Goal: Information Seeking & Learning: Learn about a topic

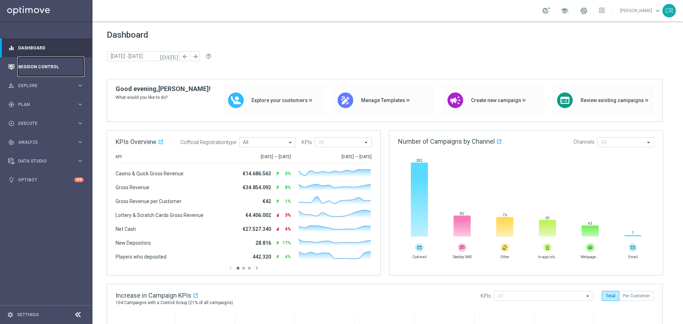
click at [50, 62] on link "Mission Control" at bounding box center [50, 66] width 65 height 19
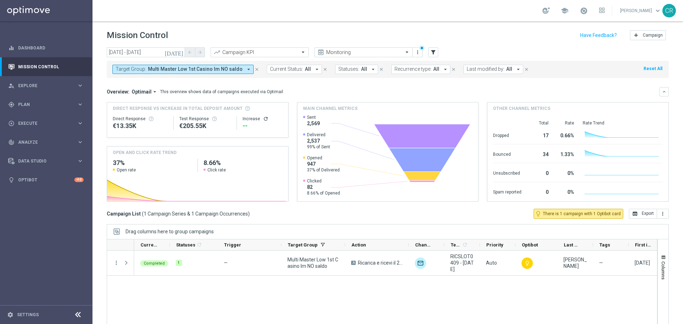
click at [228, 69] on span "Multi Master Low 1st Casino lm NO saldo" at bounding box center [195, 69] width 95 height 6
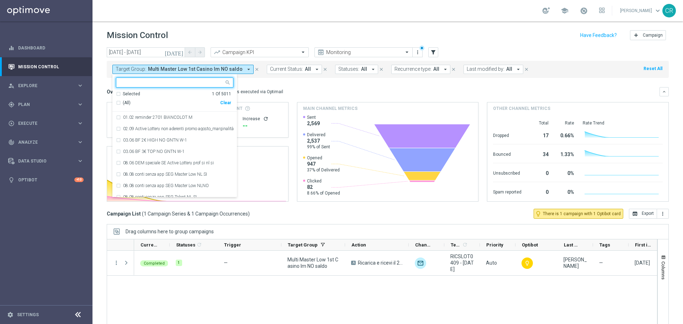
click at [0, 0] on div "Clear" at bounding box center [0, 0] width 0 height 0
click at [186, 80] on input "text" at bounding box center [172, 83] width 104 height 6
paste input "Reactivated Talent ggr nb lm > 0 No Casino lm"
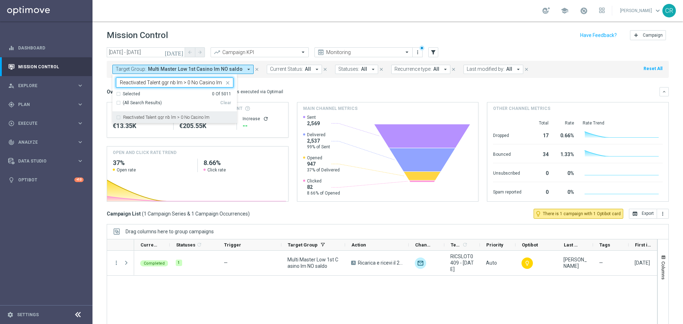
click at [180, 116] on label "Reactivated Talent ggr nb lm > 0 No Casino lm" at bounding box center [166, 117] width 86 height 4
type input "Reactivated Talent ggr nb lm > 0 No Casino lm"
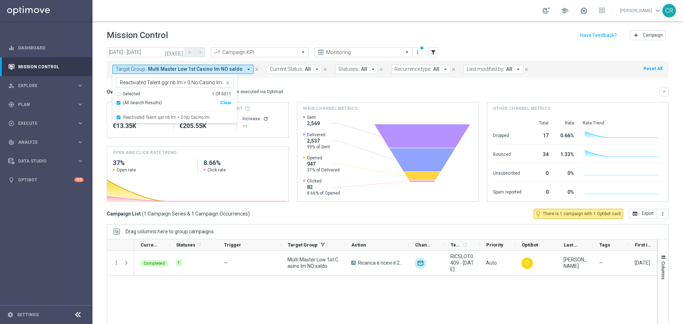
click at [324, 93] on div "Overview: Optimail arrow_drop_down This overview shows data of campaigns execut…" at bounding box center [383, 92] width 553 height 6
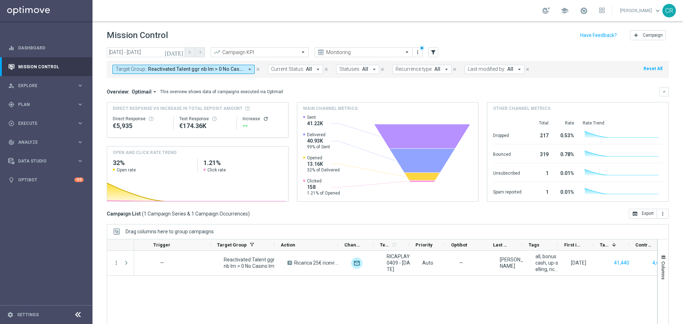
scroll to position [0, 71]
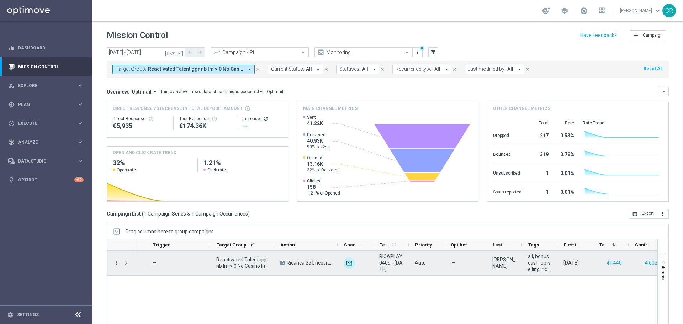
click at [115, 266] on icon "more_vert" at bounding box center [116, 263] width 6 height 6
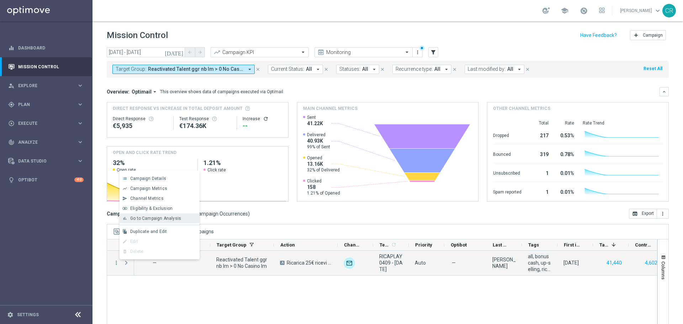
click at [149, 216] on span "Go to Campaign Analysis" at bounding box center [155, 218] width 51 height 5
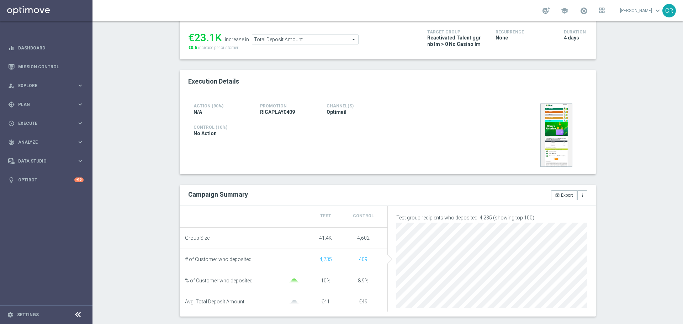
scroll to position [71, 0]
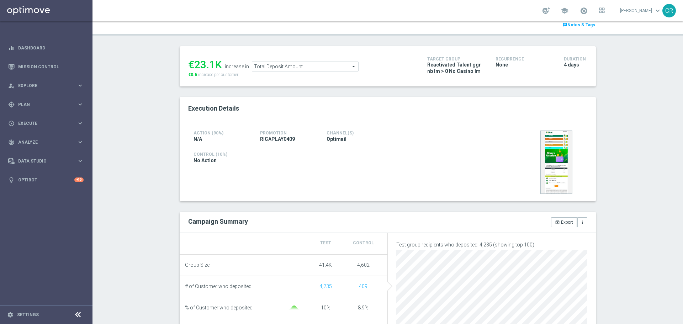
click at [297, 69] on span "Total Deposit Amount" at bounding box center [305, 66] width 106 height 9
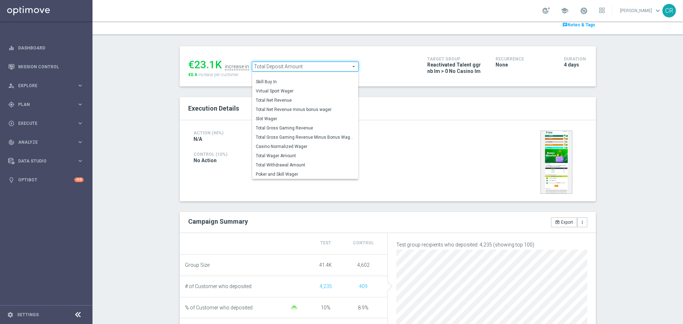
scroll to position [102, 0]
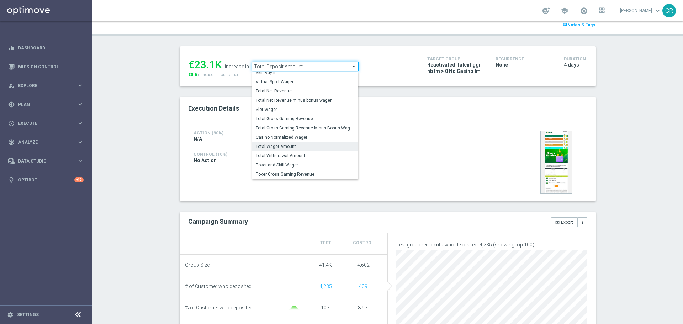
click at [307, 146] on span "Total Wager Amount" at bounding box center [305, 147] width 99 height 6
type input "Total Wager Amount"
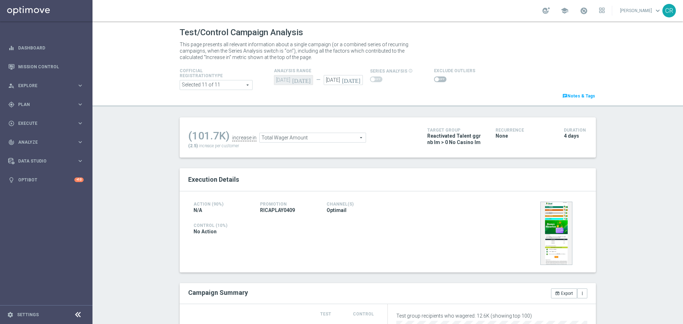
click at [435, 79] on span at bounding box center [437, 79] width 4 height 4
click at [434, 79] on input "checkbox" at bounding box center [440, 79] width 12 height 6
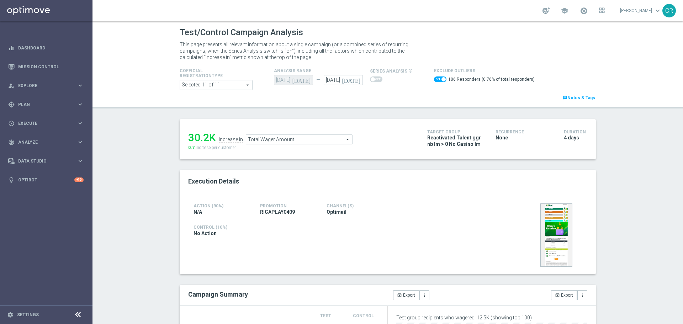
click at [298, 137] on span "Total Wager Amount" at bounding box center [299, 139] width 106 height 9
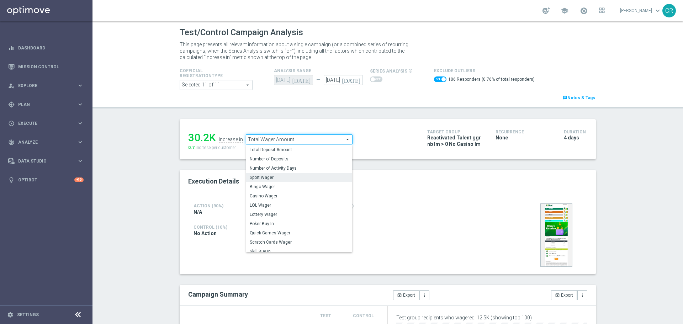
click at [296, 175] on label "Sport Wager" at bounding box center [299, 177] width 106 height 9
checkbox input "false"
type input "Sport Wager"
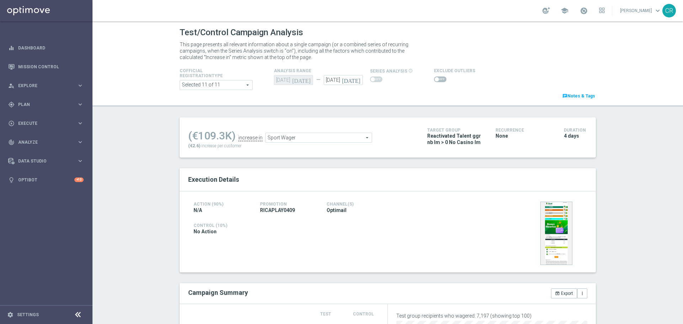
click at [435, 78] on span at bounding box center [437, 79] width 4 height 4
click at [434, 78] on input "checkbox" at bounding box center [440, 79] width 12 height 6
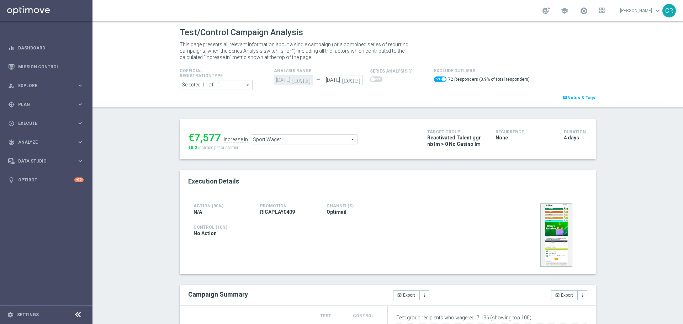
click at [313, 142] on span "Sport Wager" at bounding box center [304, 139] width 106 height 9
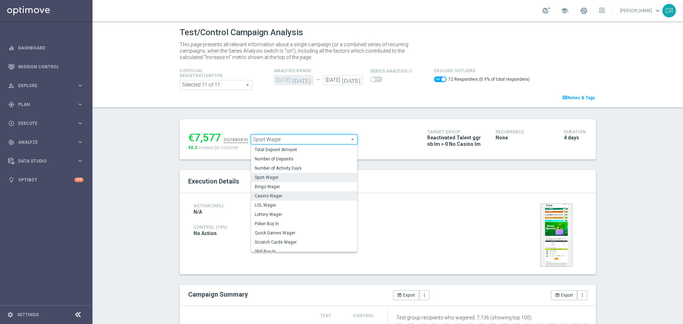
click at [301, 195] on span "Casino Wager" at bounding box center [304, 196] width 99 height 6
checkbox input "false"
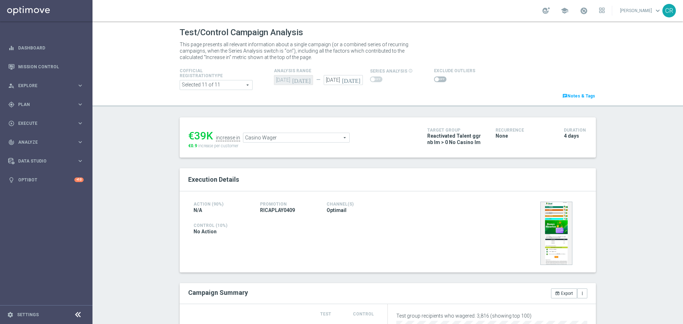
click at [325, 141] on span "Casino Wager" at bounding box center [296, 137] width 106 height 9
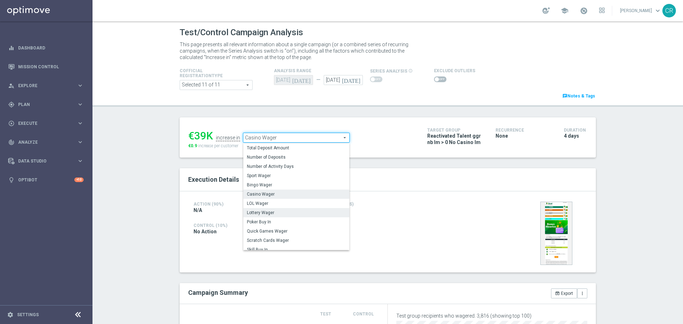
click at [292, 213] on span "Lottery Wager" at bounding box center [296, 213] width 99 height 6
type input "Lottery Wager"
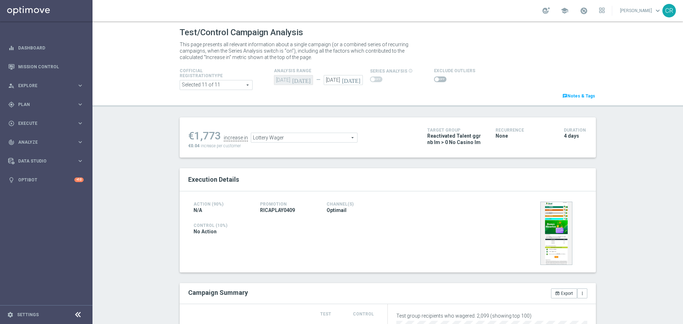
click at [437, 78] on span at bounding box center [440, 79] width 12 height 6
click at [437, 78] on input "checkbox" at bounding box center [440, 79] width 12 height 6
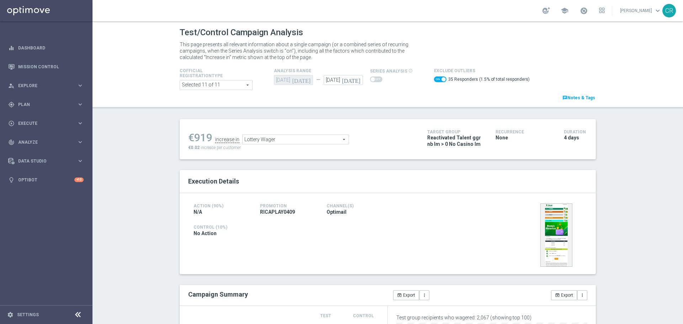
click at [331, 142] on span "Lottery Wager" at bounding box center [296, 139] width 106 height 9
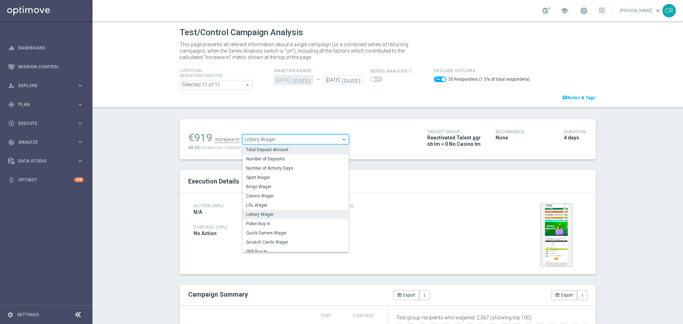
click at [323, 149] on span "Total Deposit Amount" at bounding box center [295, 150] width 99 height 6
checkbox input "false"
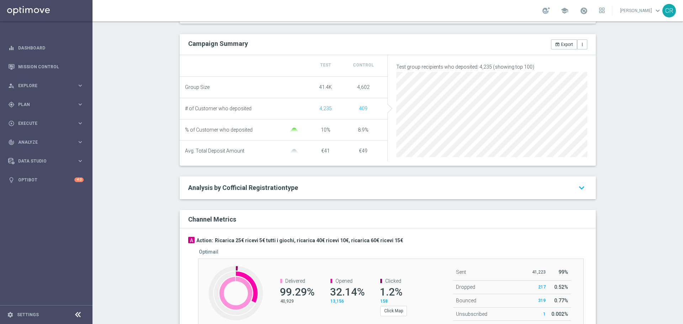
scroll to position [71, 0]
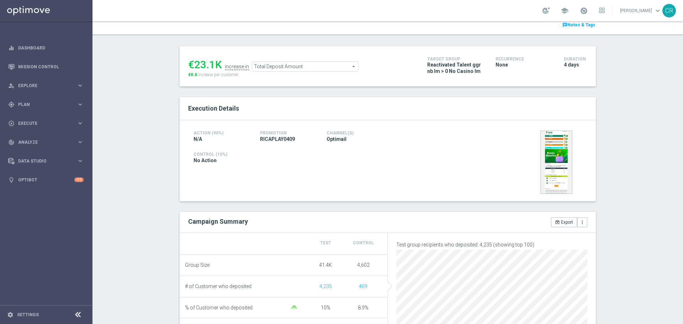
click at [322, 63] on span "Total Deposit Amount" at bounding box center [305, 66] width 106 height 9
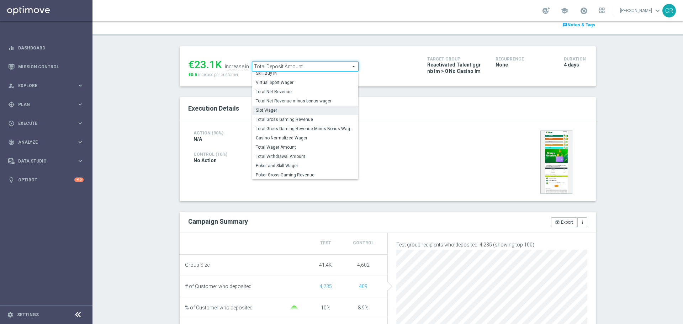
scroll to position [102, 0]
click at [308, 147] on span "Total Wager Amount" at bounding box center [305, 147] width 99 height 6
type input "Total Wager Amount"
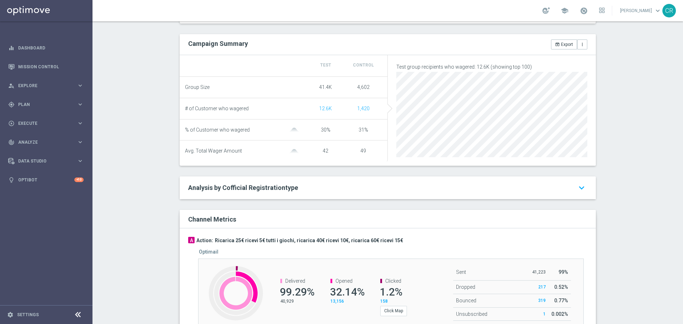
scroll to position [36, 0]
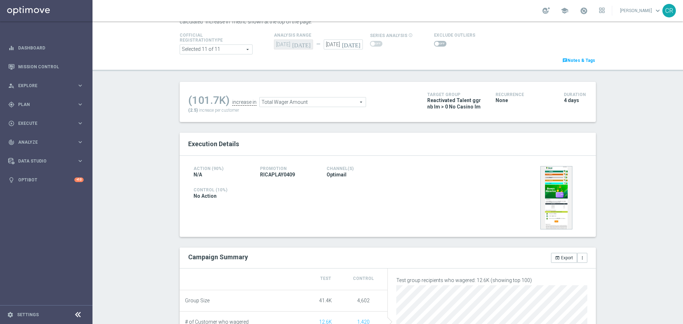
click at [437, 44] on span at bounding box center [440, 44] width 12 height 6
click at [437, 44] on input "checkbox" at bounding box center [440, 44] width 12 height 6
checkbox input "true"
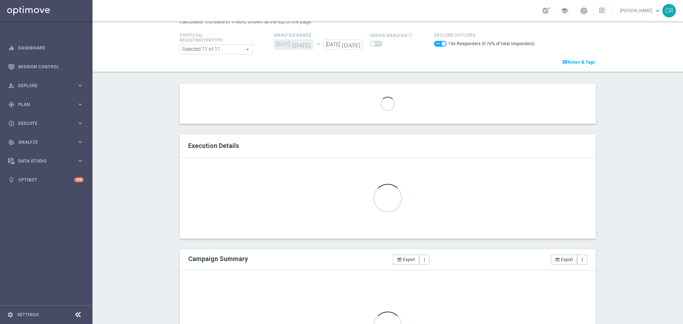
scroll to position [249, 0]
